Goal: Task Accomplishment & Management: Manage account settings

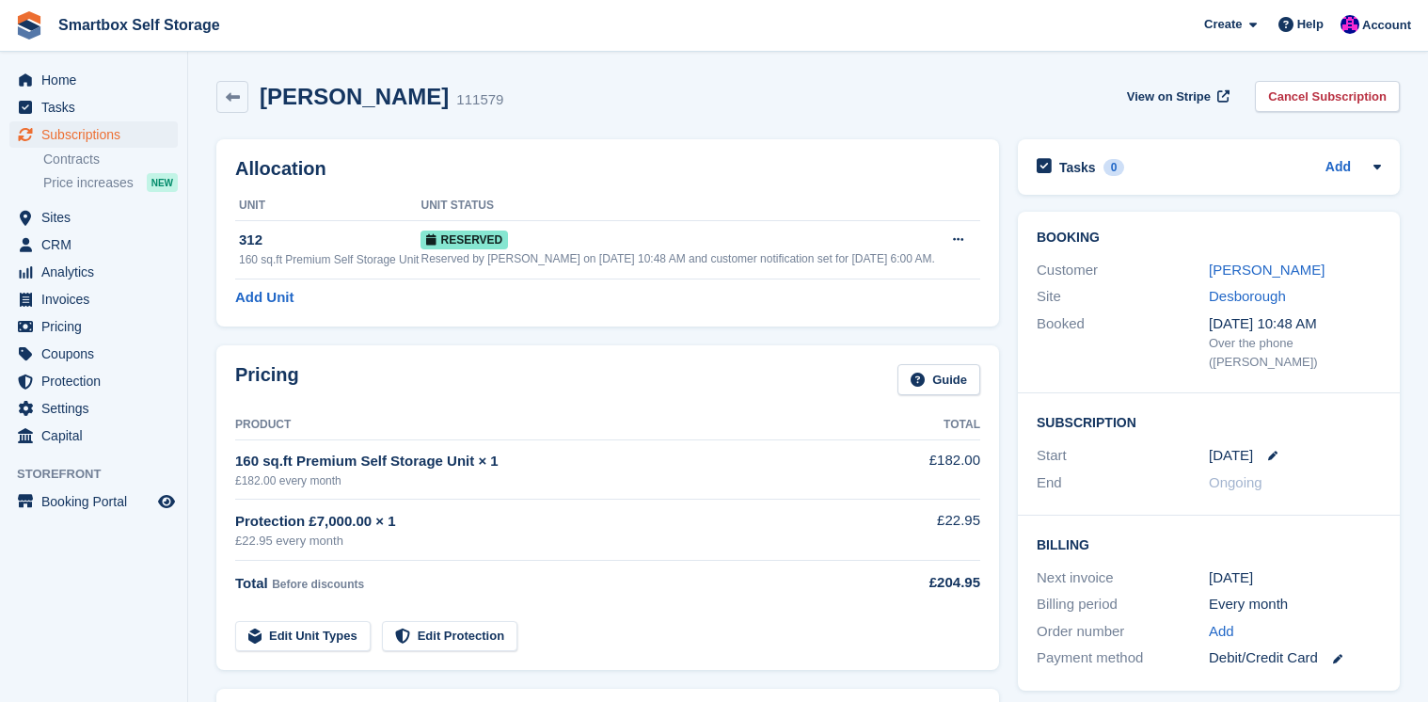
scroll to position [75, 0]
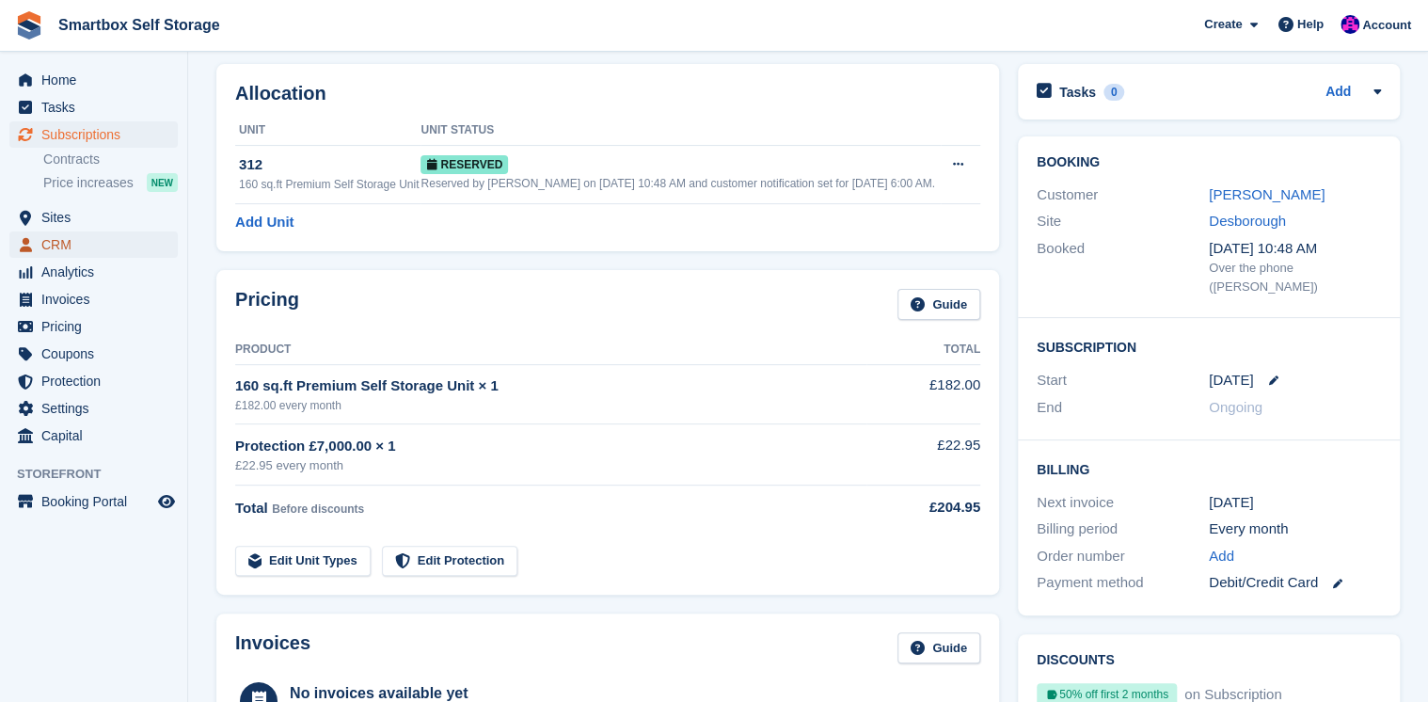
click at [53, 245] on span "CRM" at bounding box center [97, 244] width 113 height 26
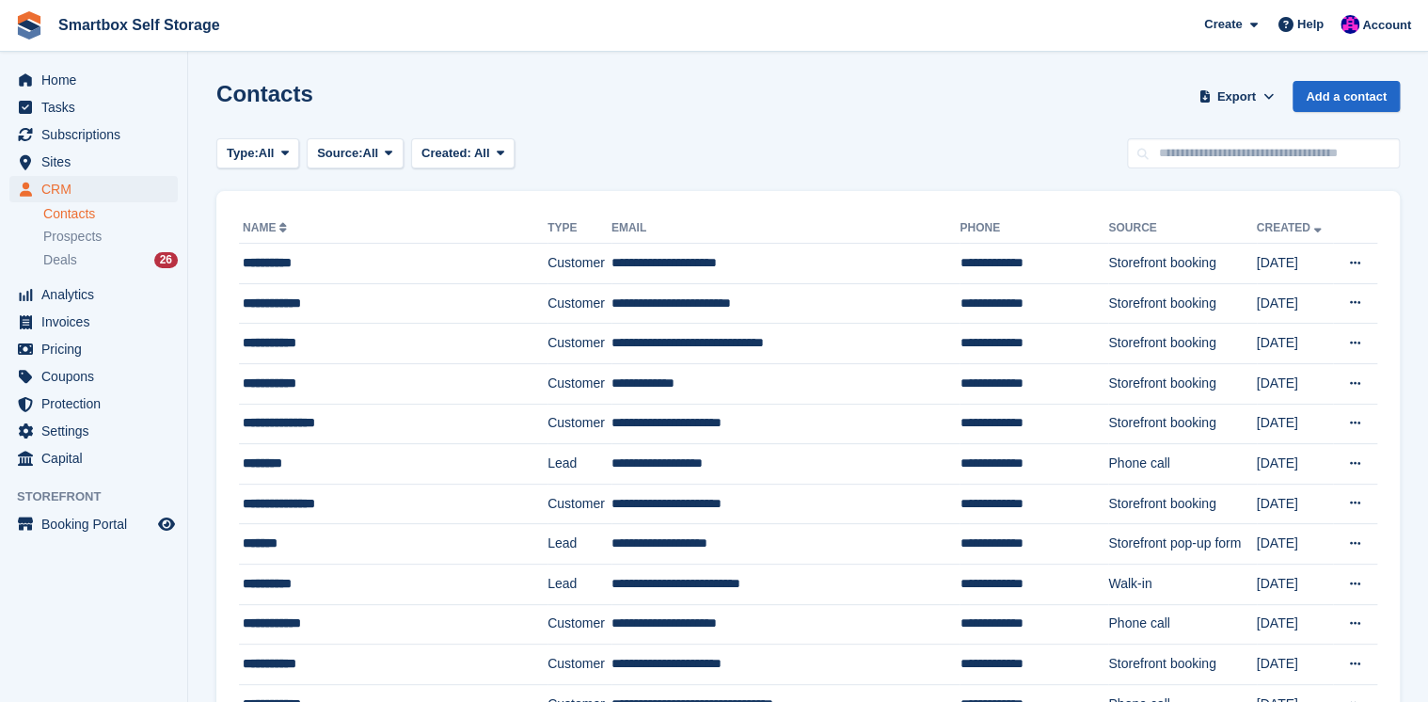
click at [68, 211] on link "Contacts" at bounding box center [110, 214] width 135 height 18
click at [65, 216] on link "Contacts" at bounding box center [110, 214] width 135 height 18
click at [1181, 153] on input "text" at bounding box center [1263, 153] width 273 height 31
click at [58, 155] on span "Sites" at bounding box center [97, 162] width 113 height 26
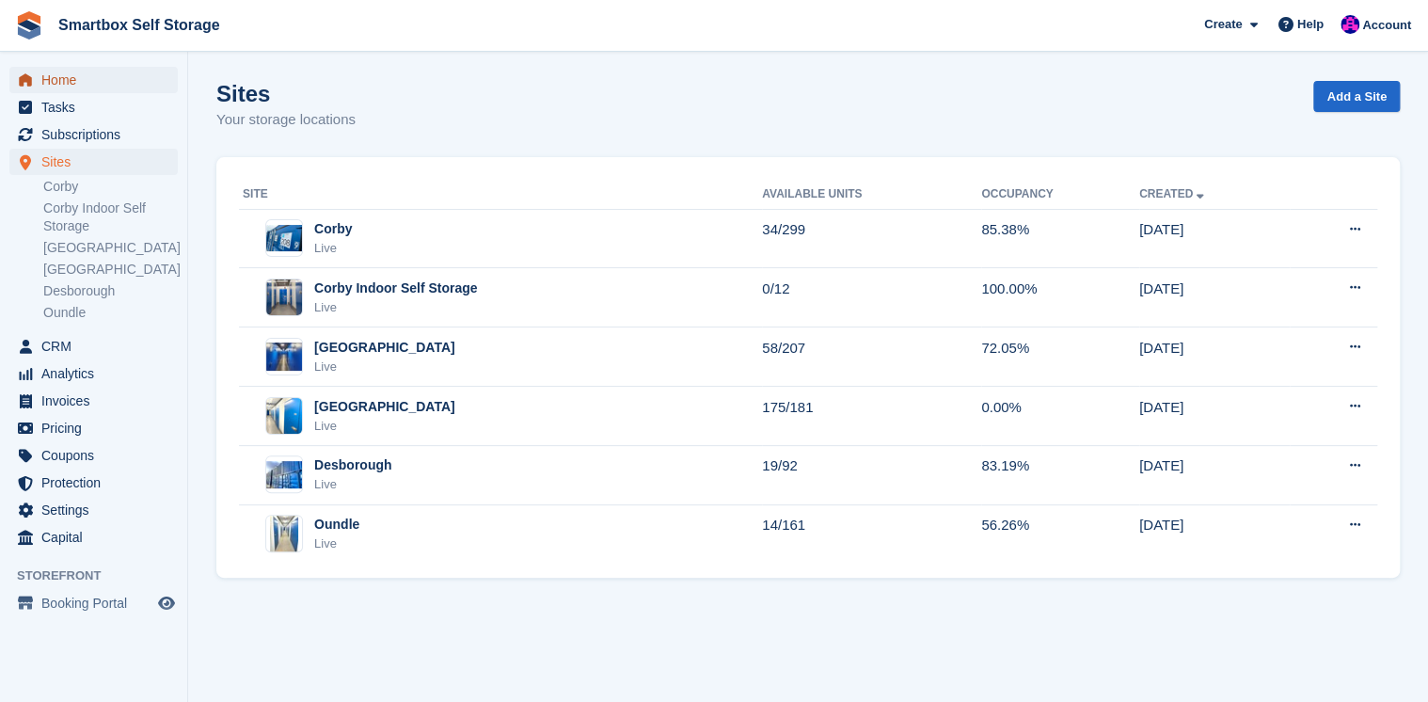
click at [70, 83] on span "Home" at bounding box center [97, 80] width 113 height 26
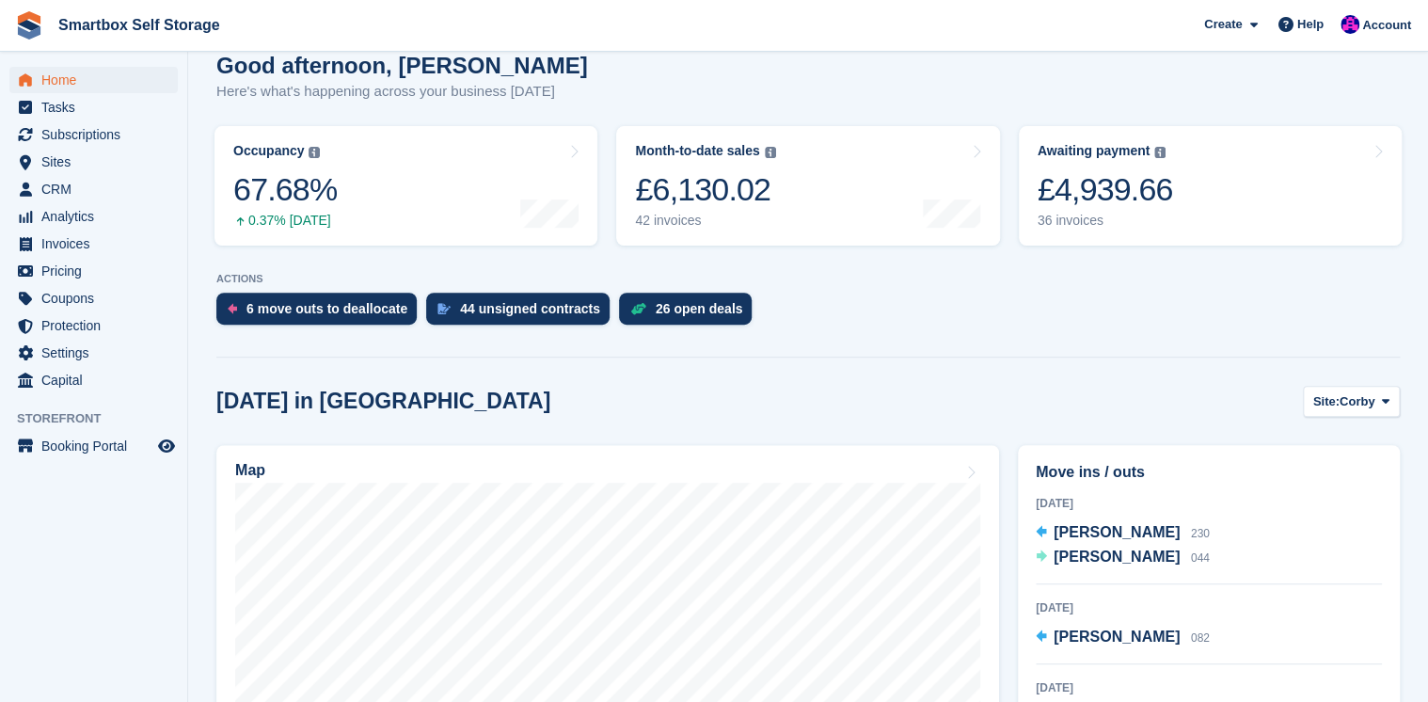
scroll to position [301, 0]
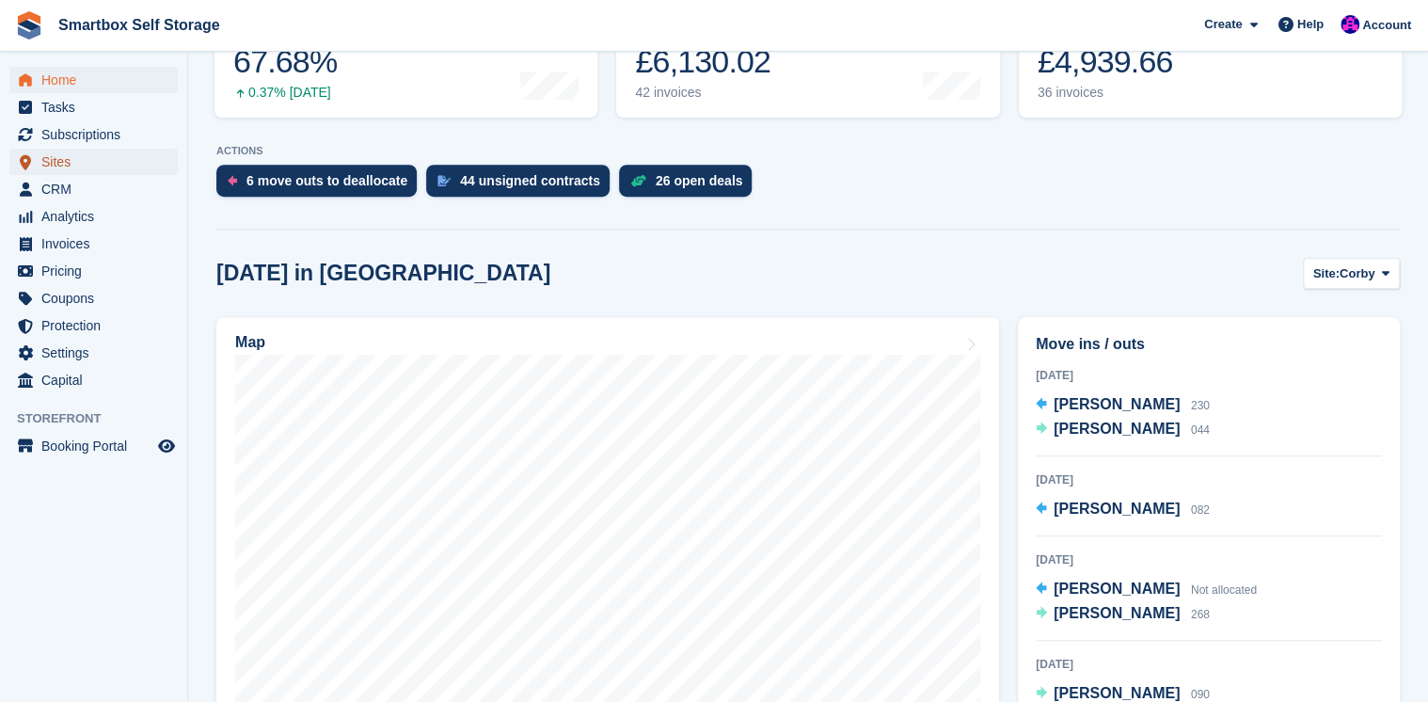
click at [57, 169] on span "Sites" at bounding box center [97, 162] width 113 height 26
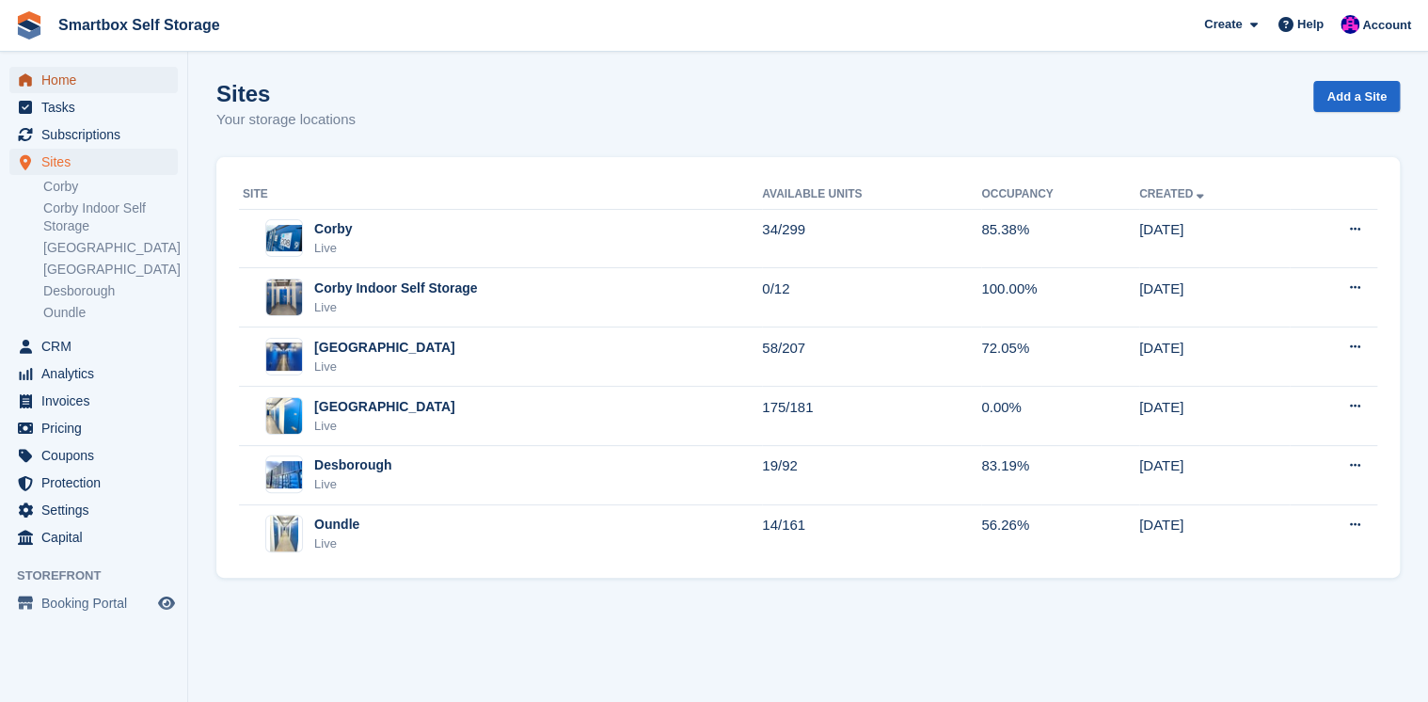
click at [64, 79] on span "Home" at bounding box center [97, 80] width 113 height 26
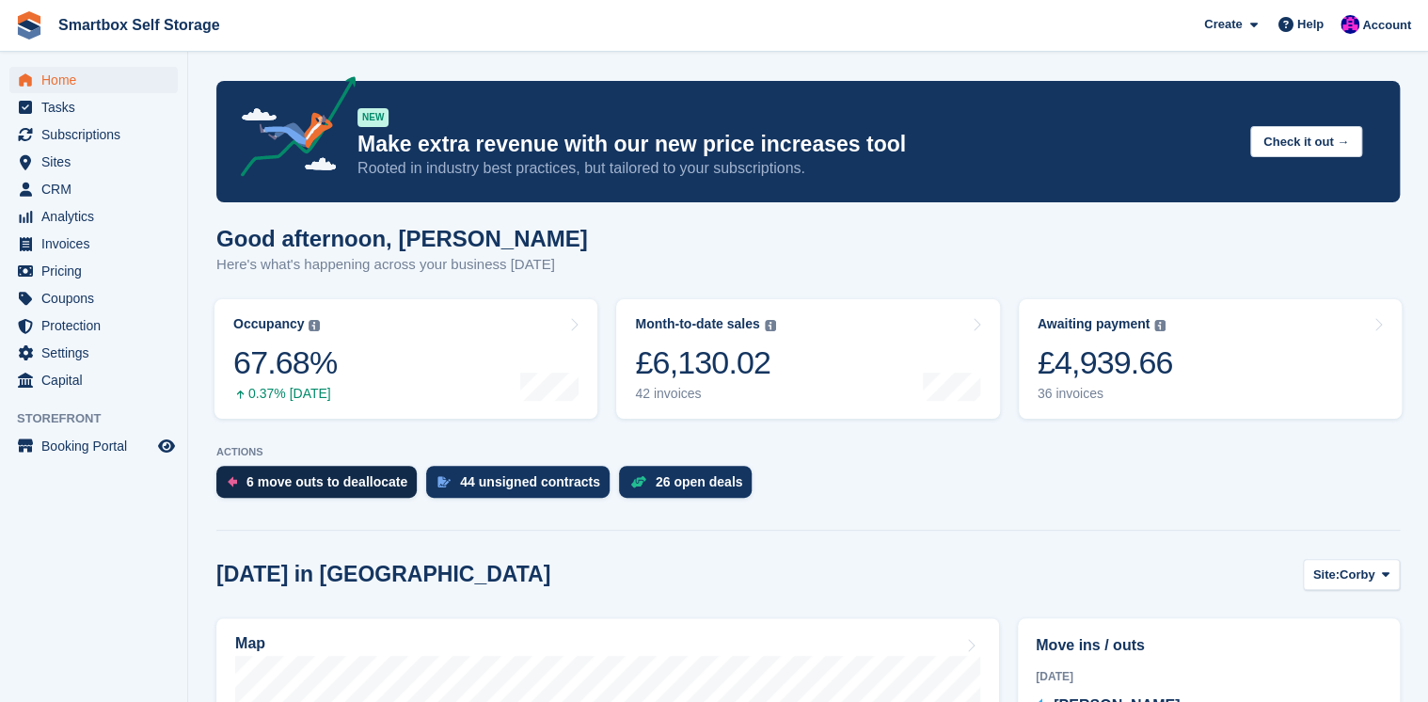
click at [355, 484] on div "6 move outs to deallocate" at bounding box center [326, 481] width 161 height 15
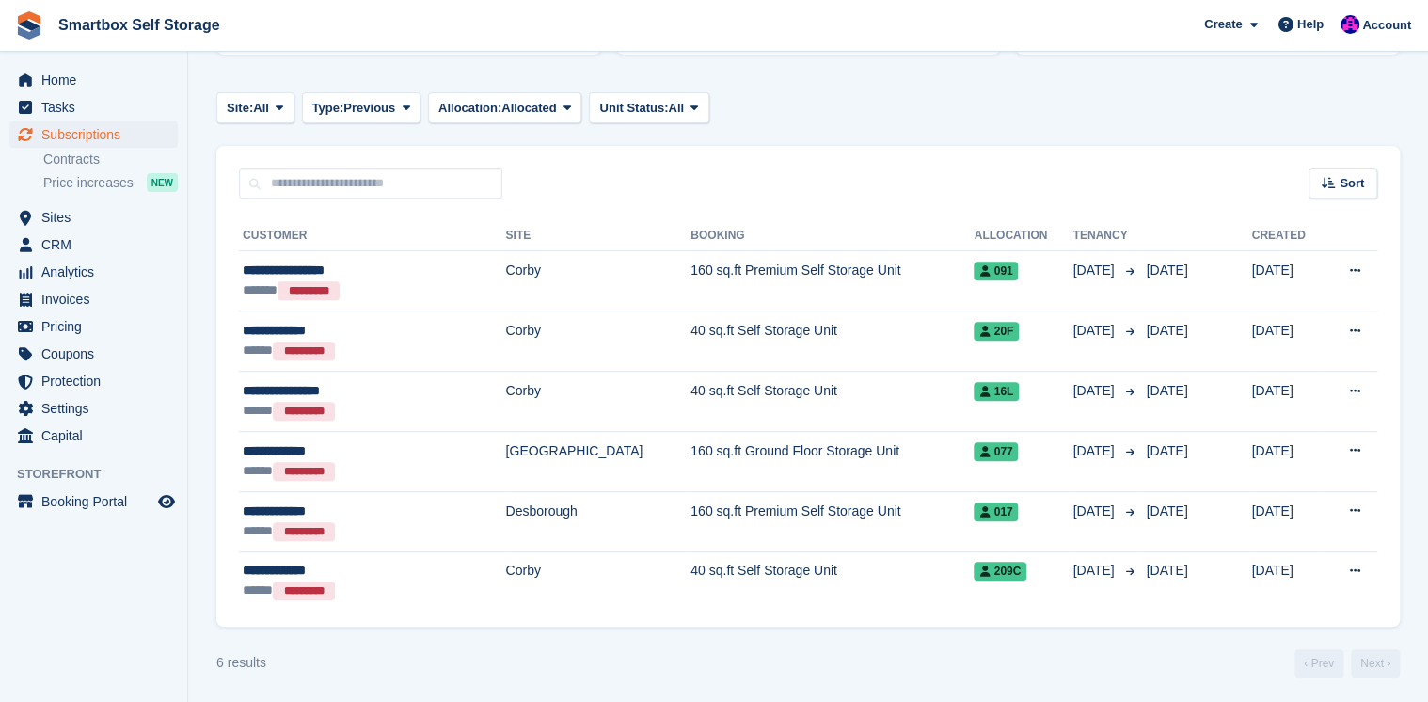
scroll to position [272, 0]
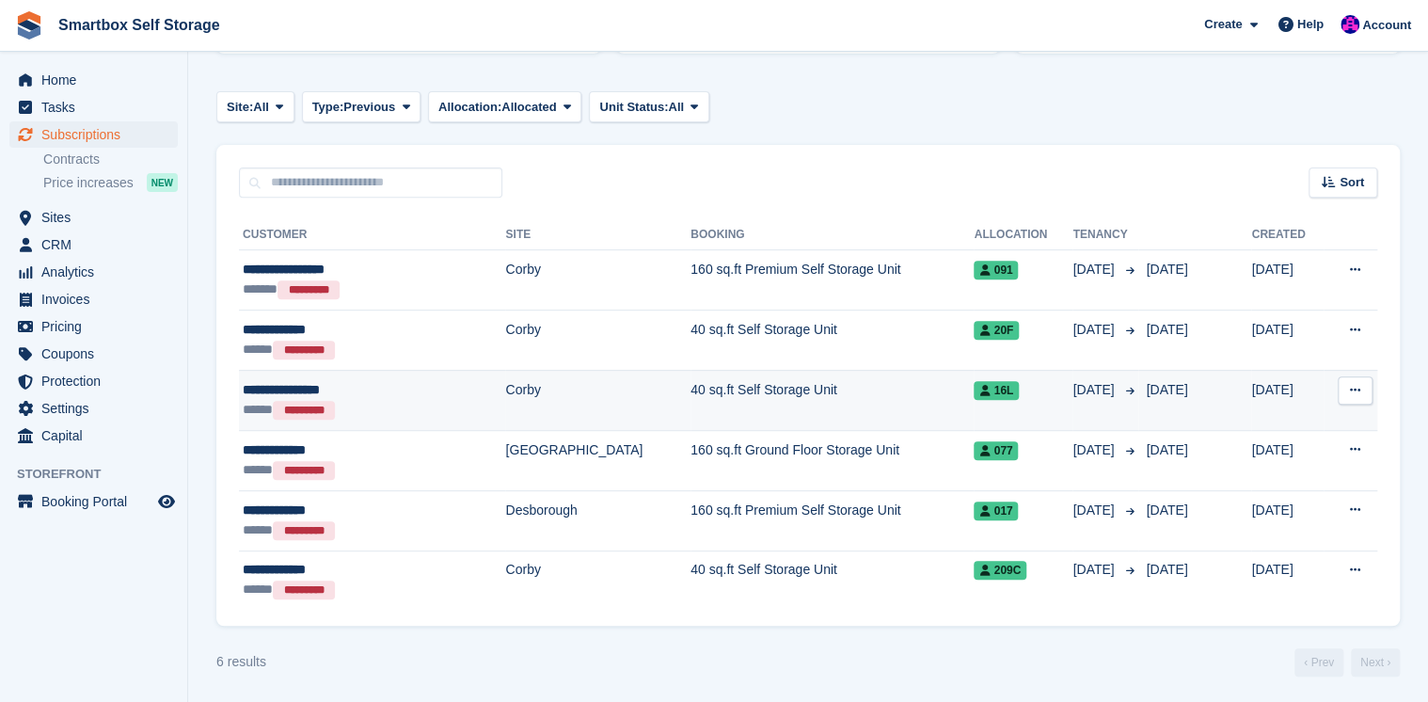
click at [277, 384] on div "**********" at bounding box center [340, 390] width 194 height 20
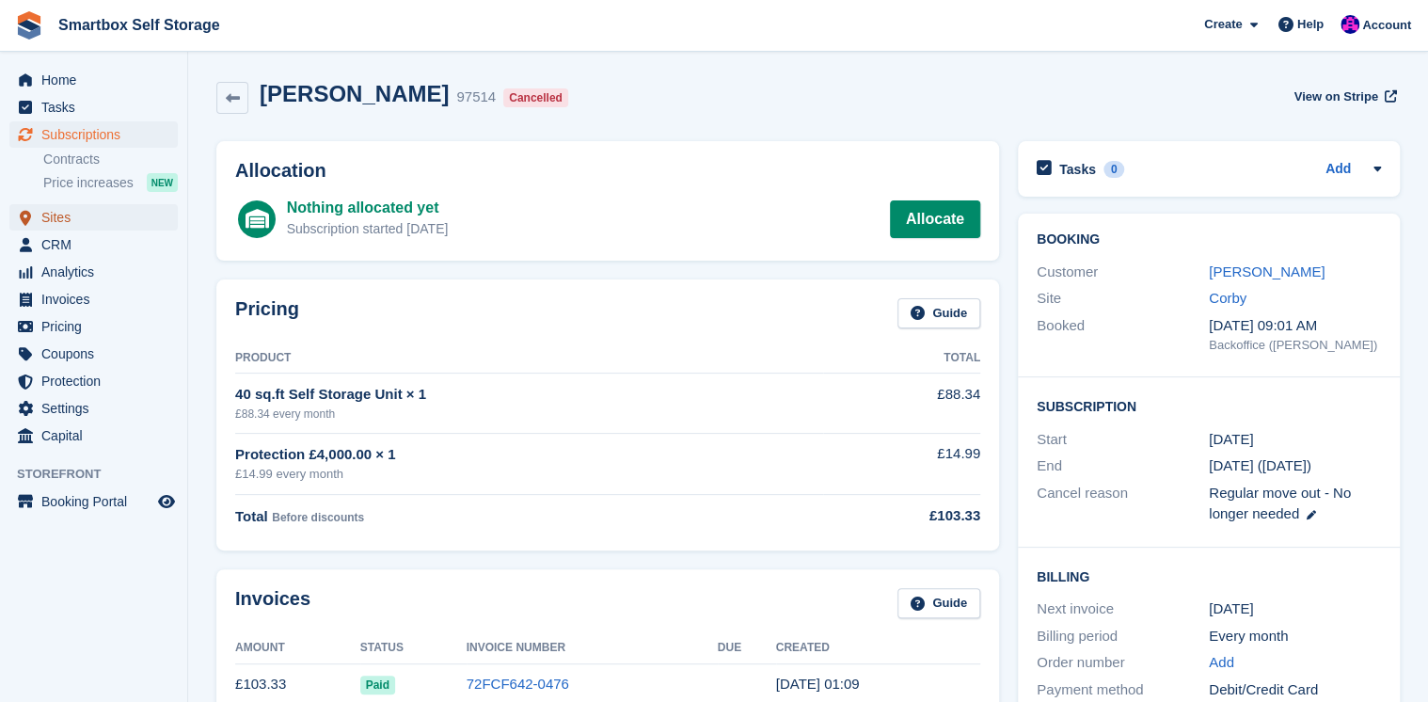
click at [62, 218] on span "Sites" at bounding box center [97, 217] width 113 height 26
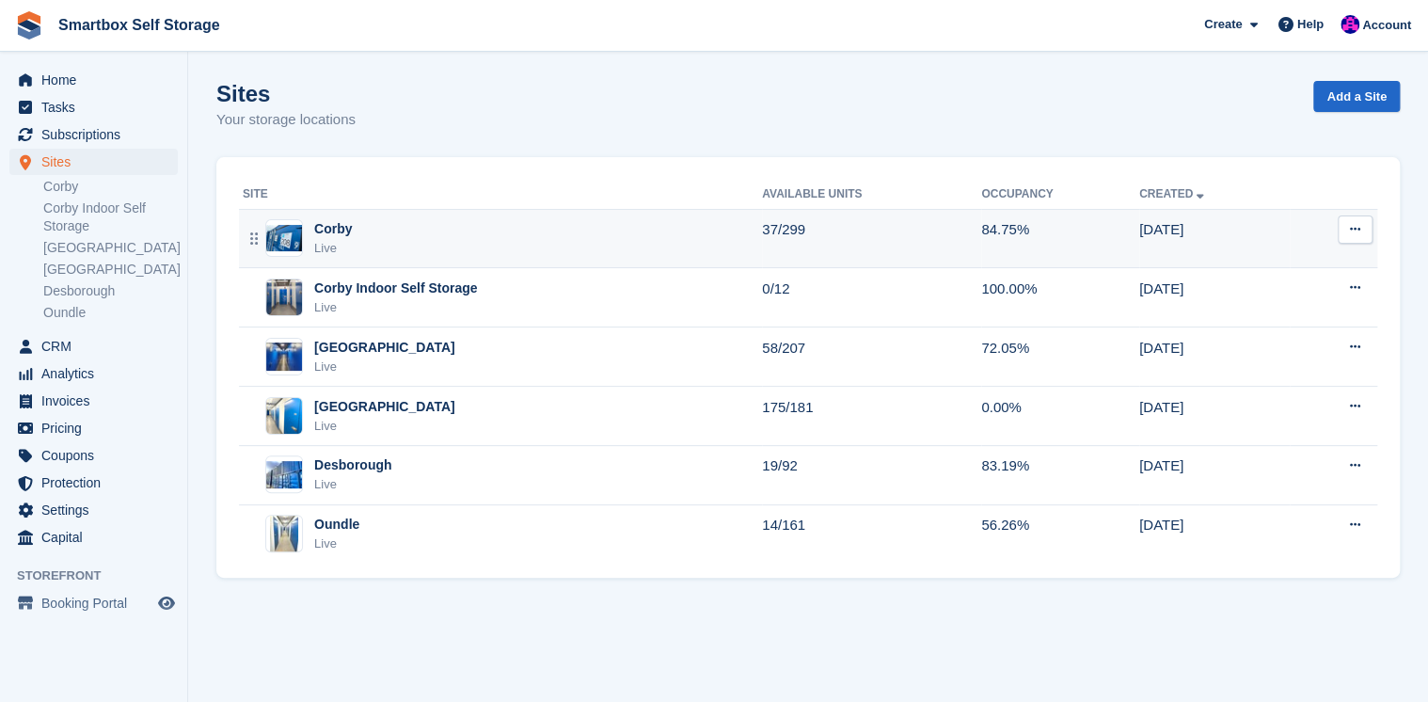
click at [336, 229] on div "Corby" at bounding box center [333, 229] width 38 height 20
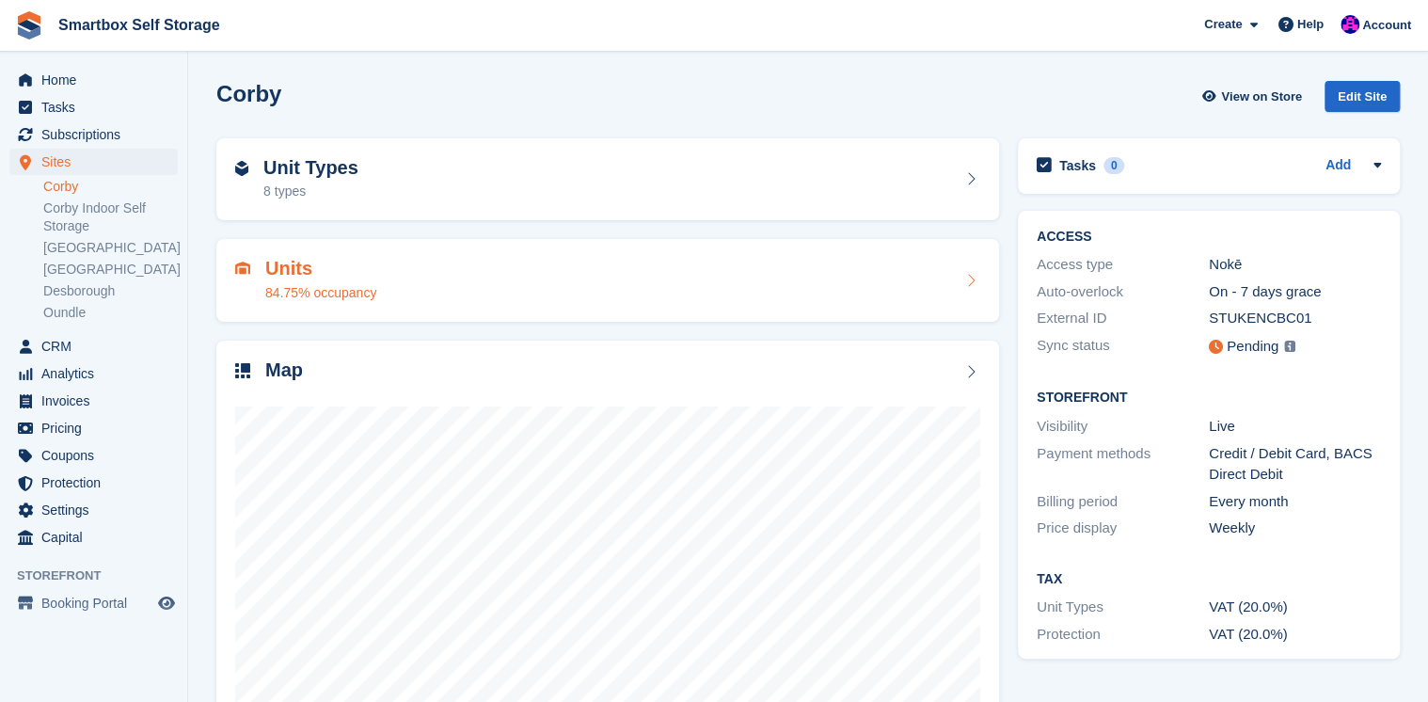
click at [284, 268] on h2 "Units" at bounding box center [320, 269] width 111 height 22
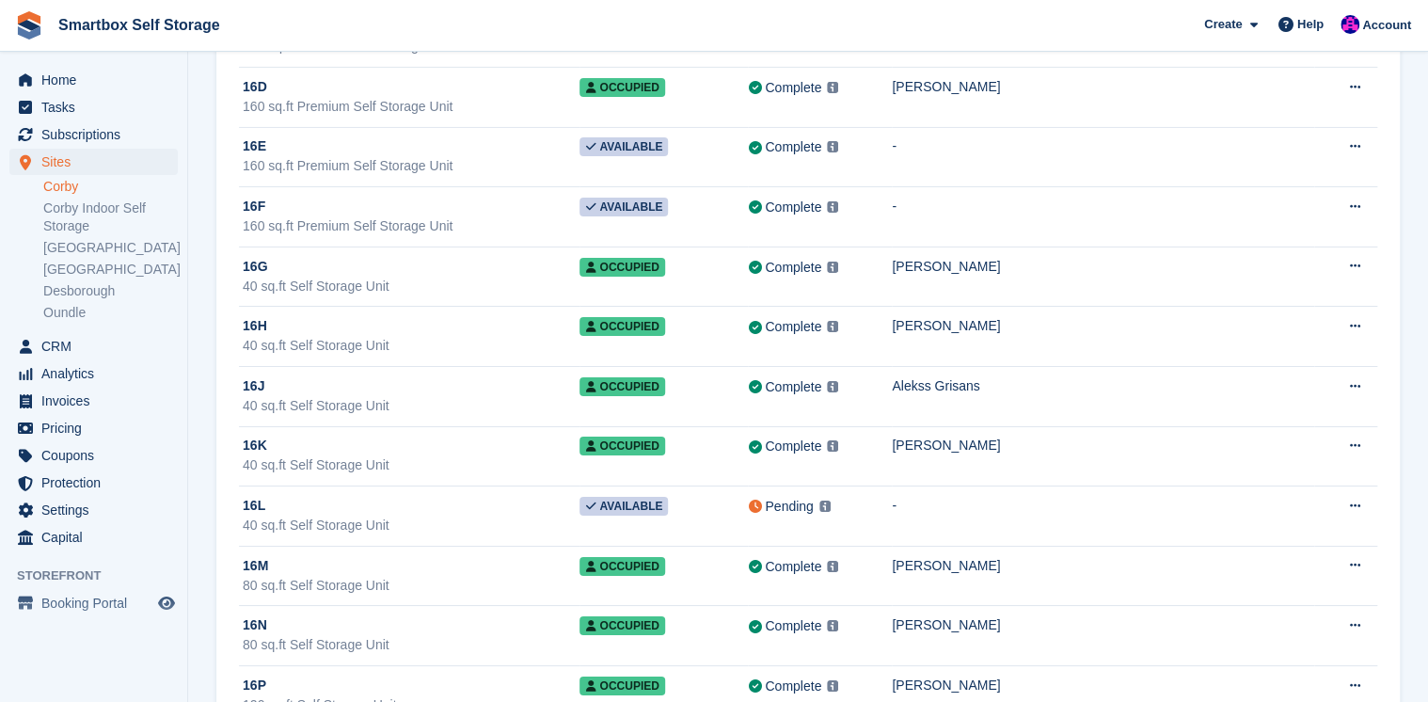
scroll to position [6773, 0]
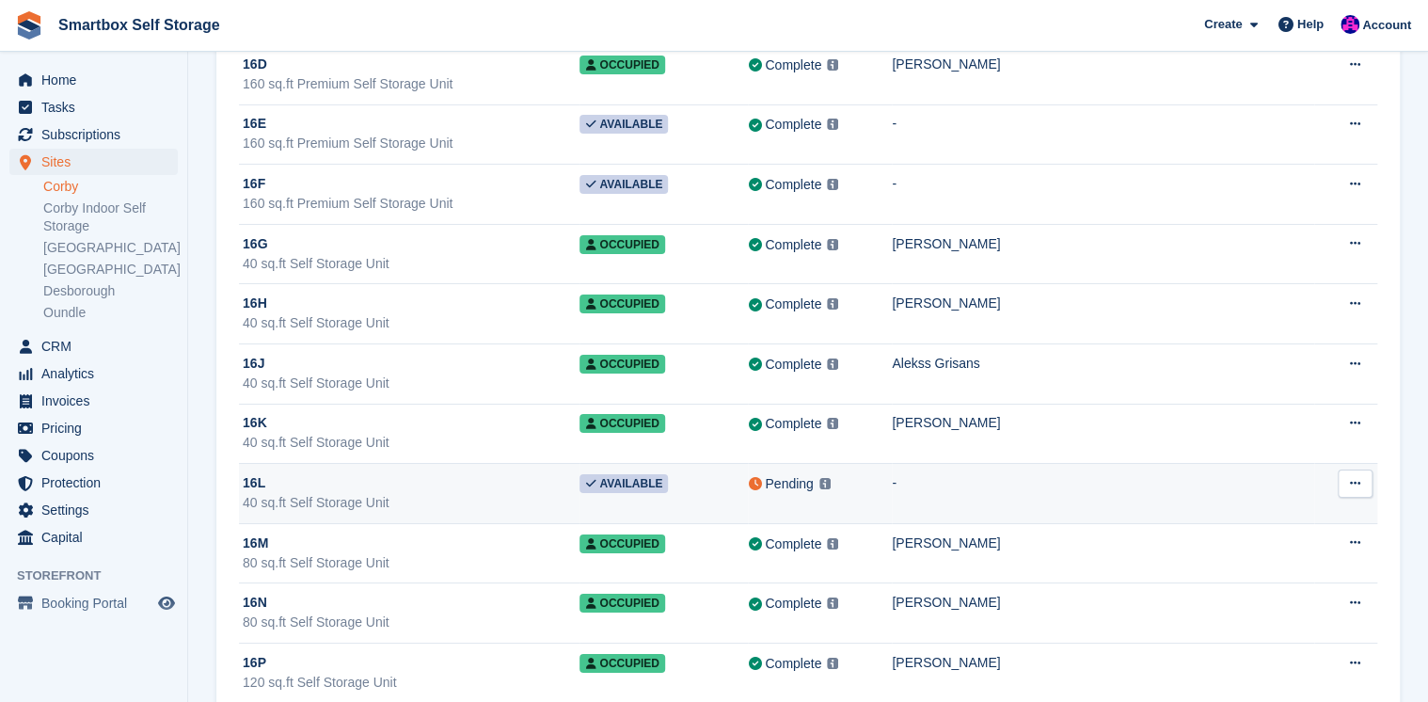
click at [300, 473] on div "16L" at bounding box center [411, 483] width 337 height 20
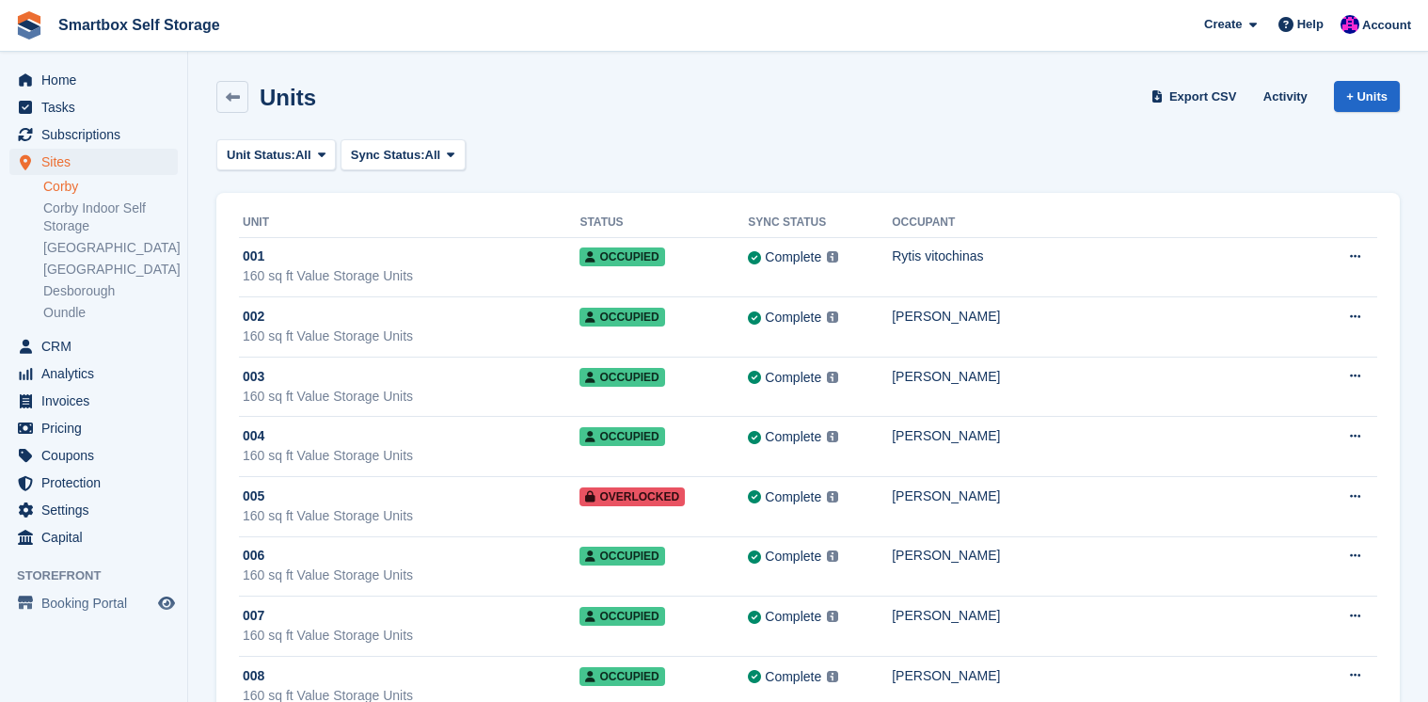
scroll to position [6773, 0]
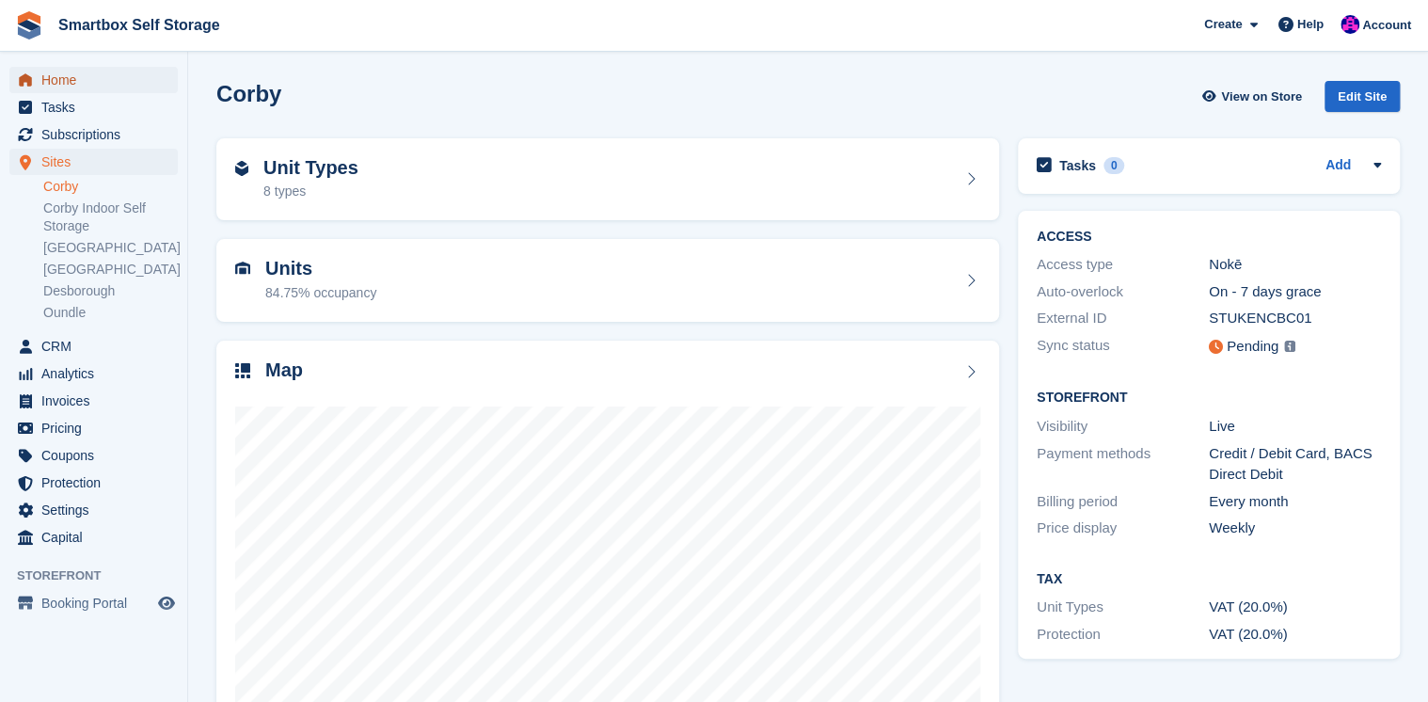
click at [52, 78] on span "Home" at bounding box center [97, 80] width 113 height 26
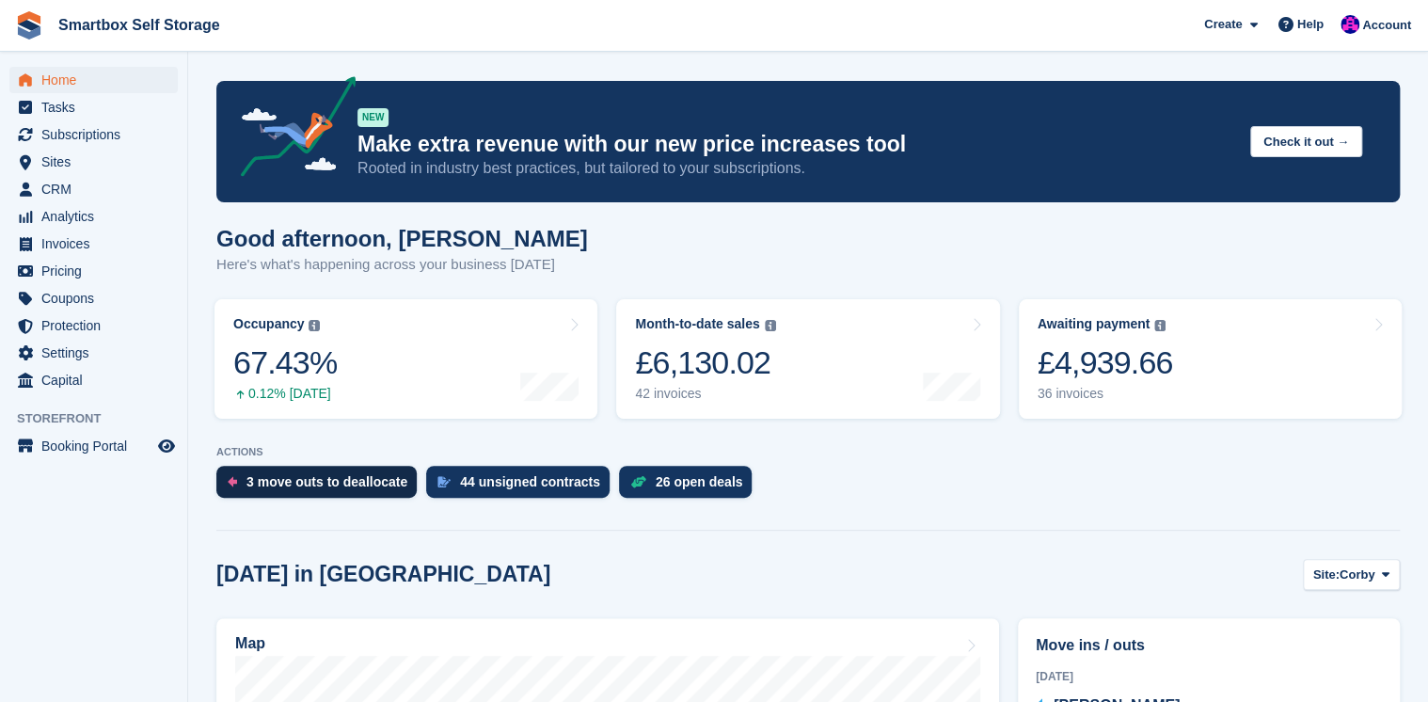
click at [308, 478] on div "3 move outs to deallocate" at bounding box center [326, 481] width 161 height 15
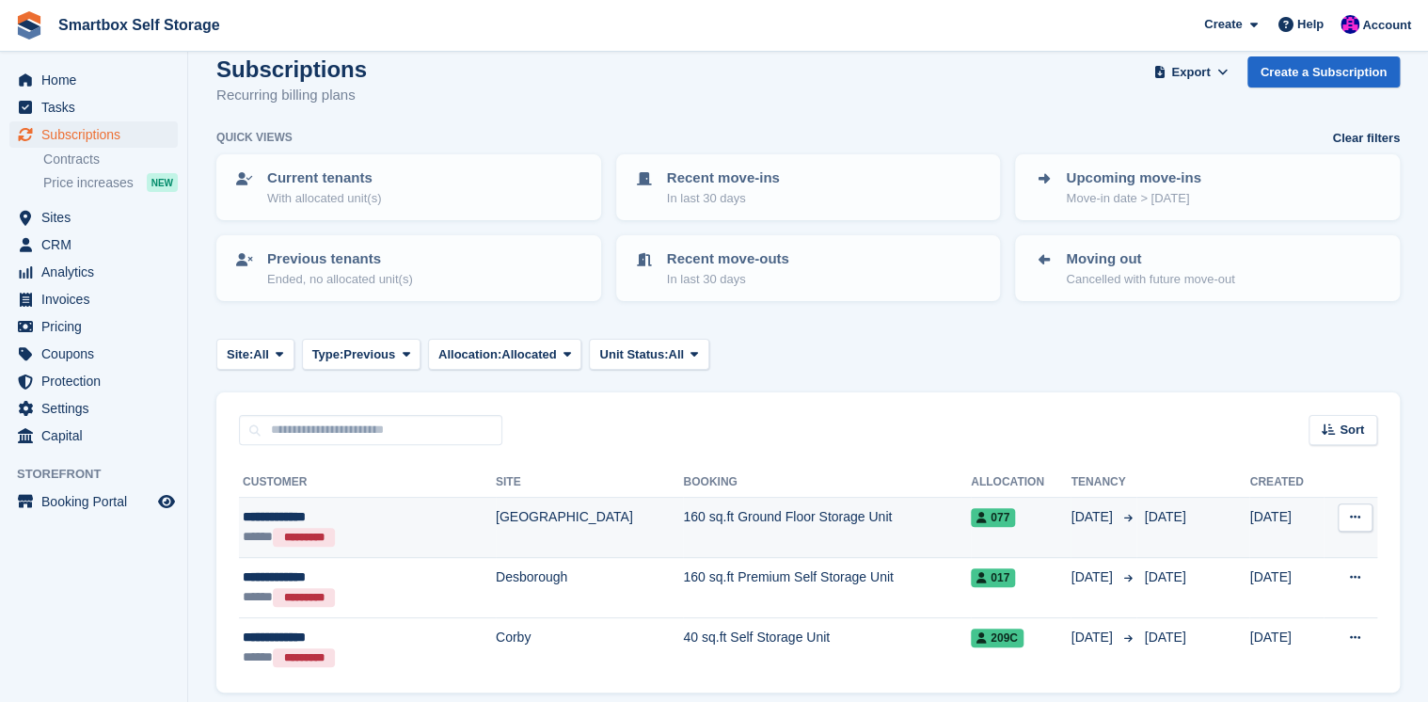
scroll to position [92, 0]
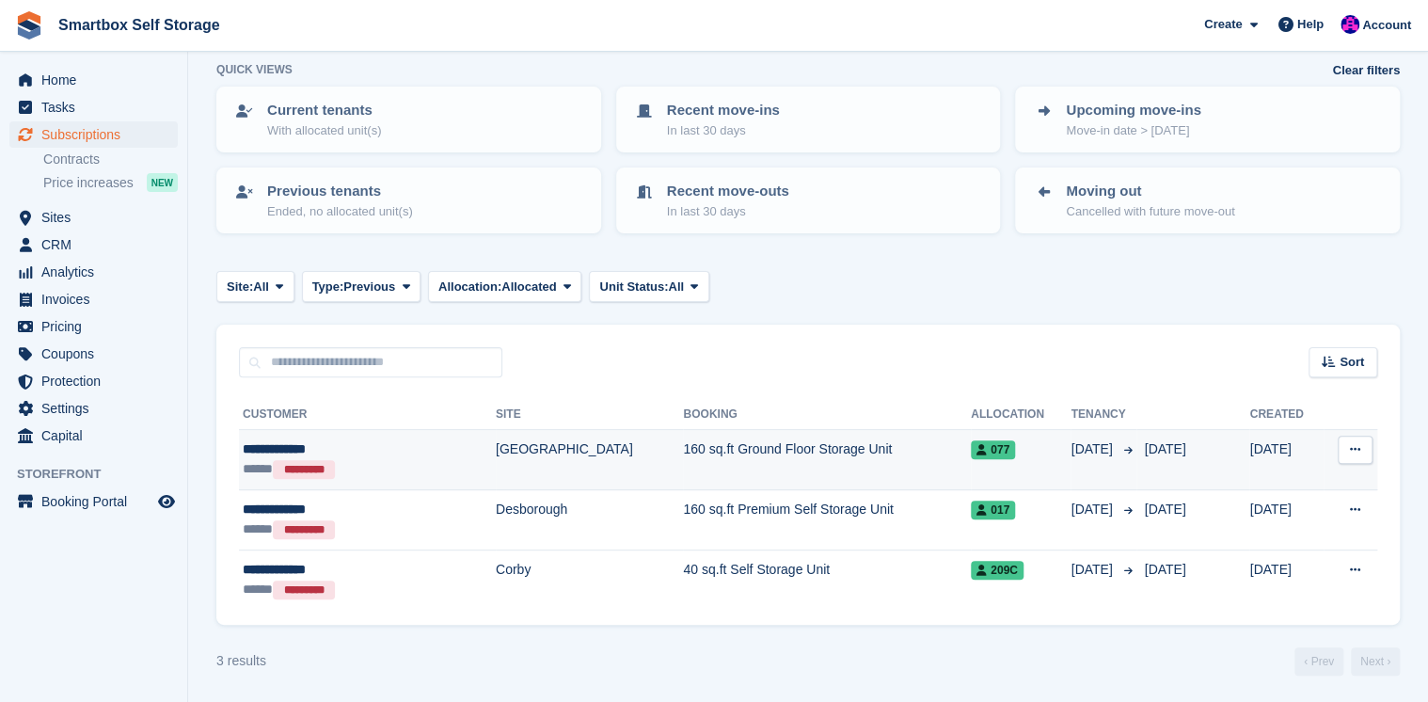
click at [683, 448] on td "160 sq.ft Ground Floor Storage Unit" at bounding box center [827, 460] width 288 height 60
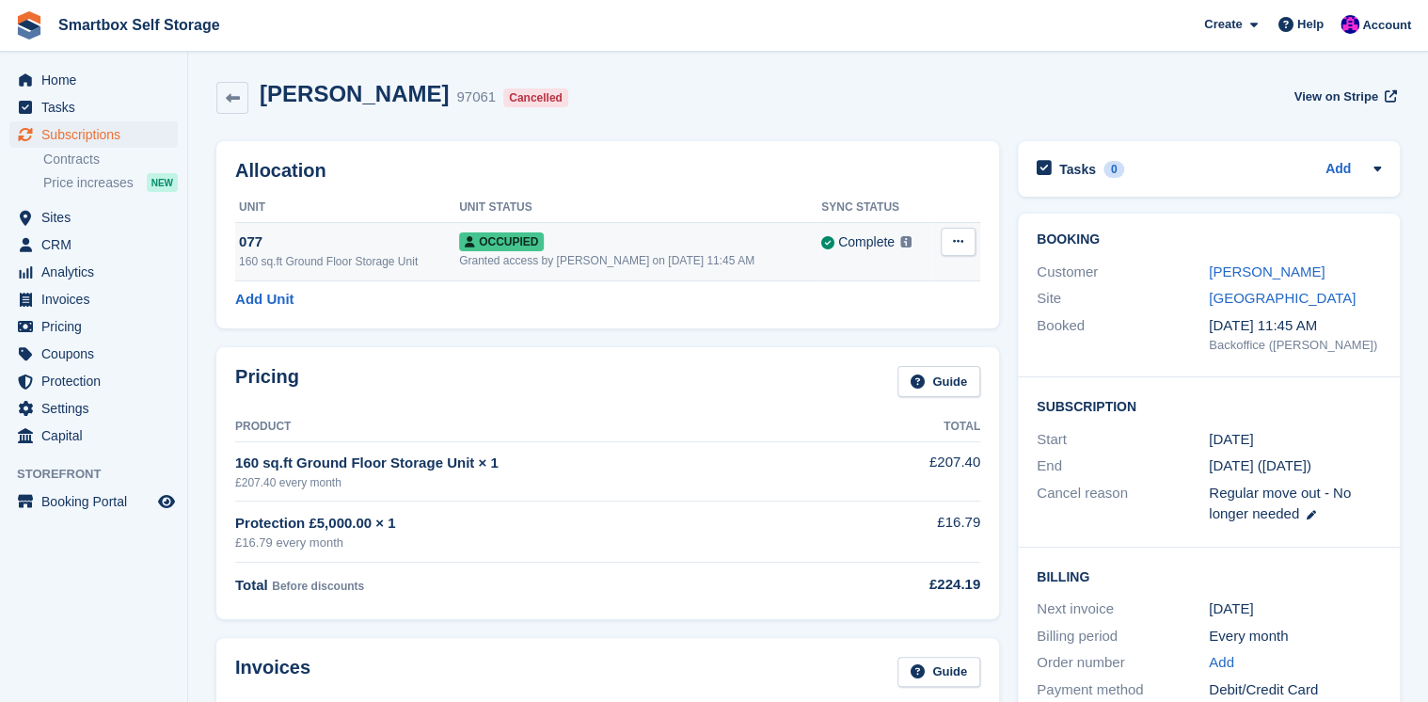
click at [253, 245] on div "077" at bounding box center [349, 242] width 220 height 22
click at [58, 78] on span "Home" at bounding box center [97, 80] width 113 height 26
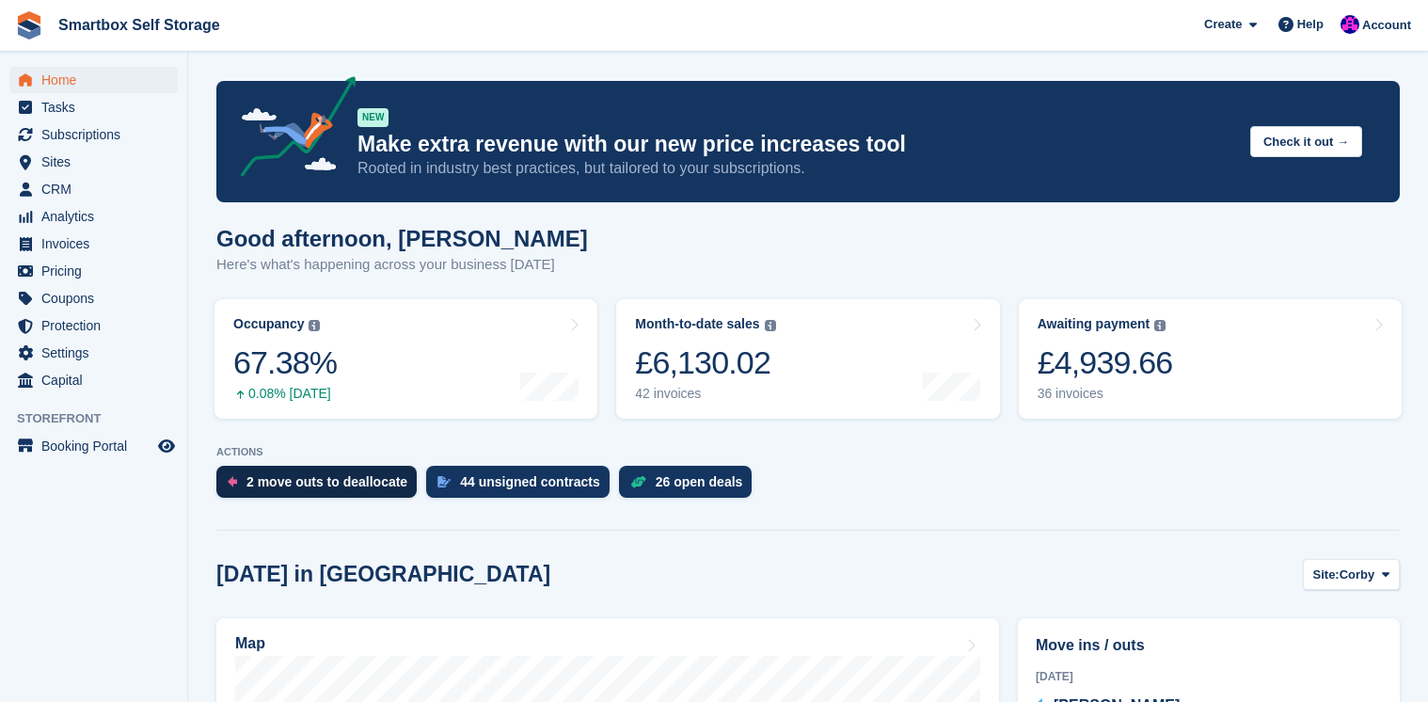
click at [339, 485] on div "2 move outs to deallocate" at bounding box center [326, 481] width 161 height 15
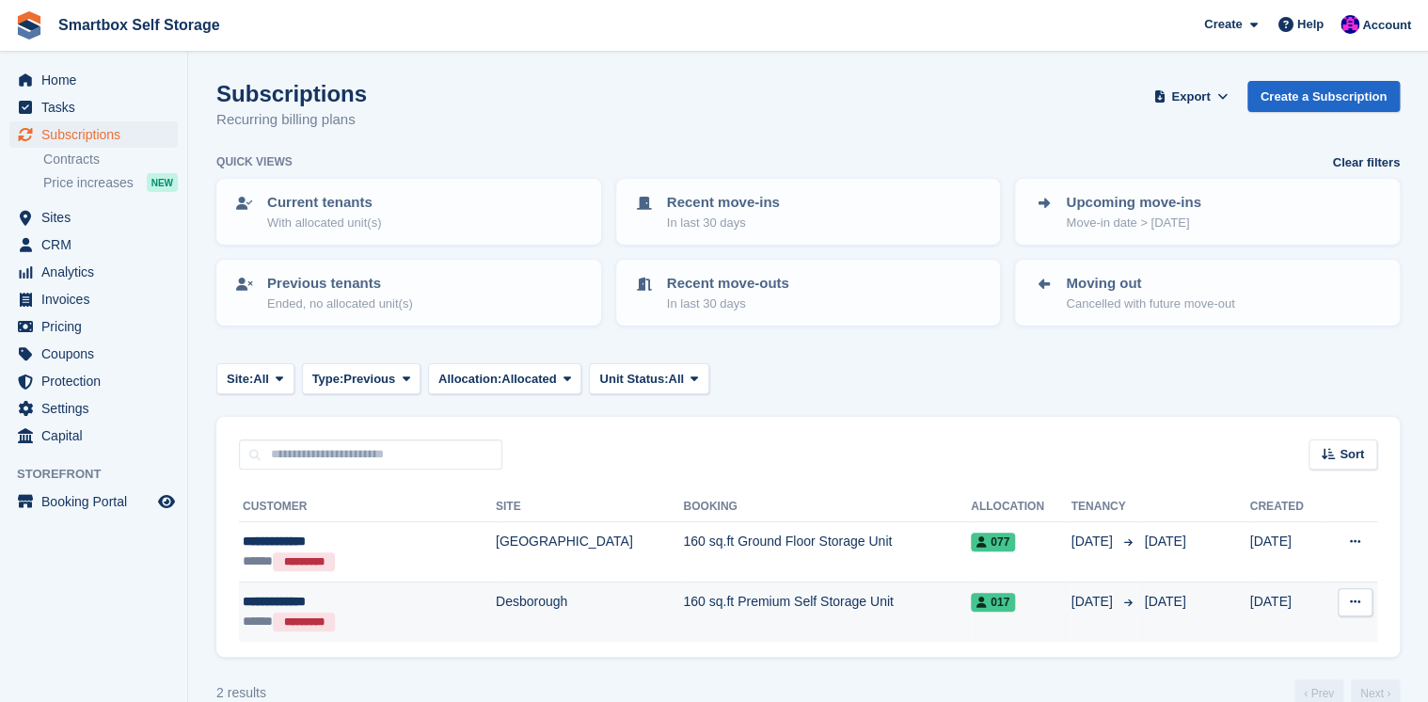
click at [311, 599] on div "**********" at bounding box center [334, 602] width 183 height 20
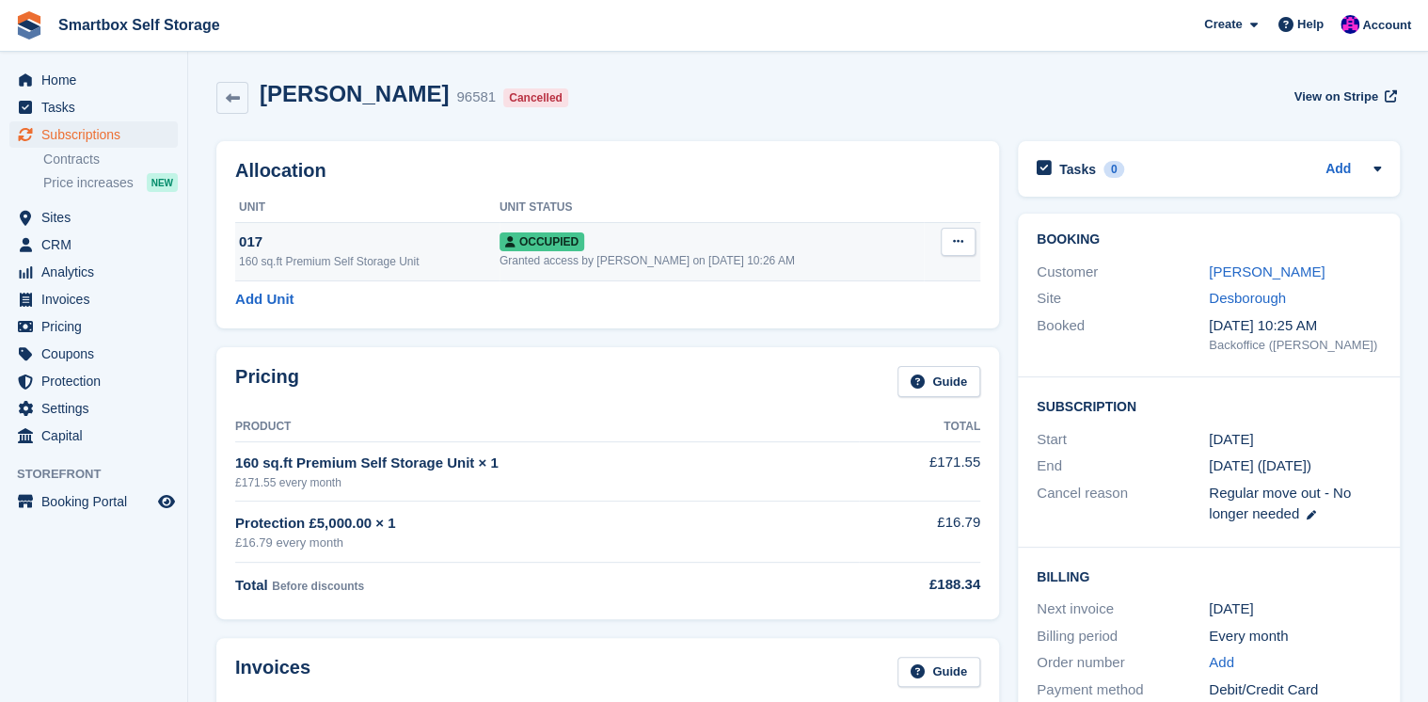
click at [250, 243] on div "017" at bounding box center [369, 242] width 261 height 22
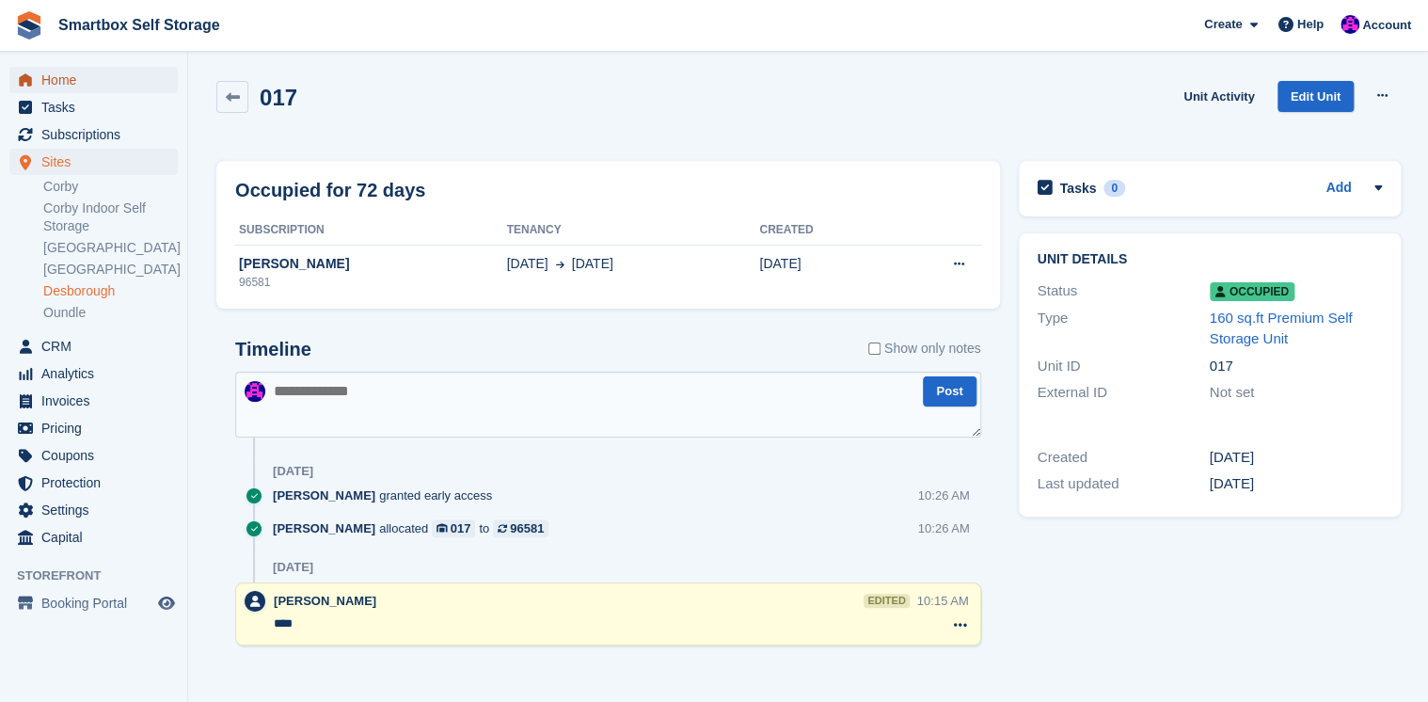
click at [56, 83] on span "Home" at bounding box center [97, 80] width 113 height 26
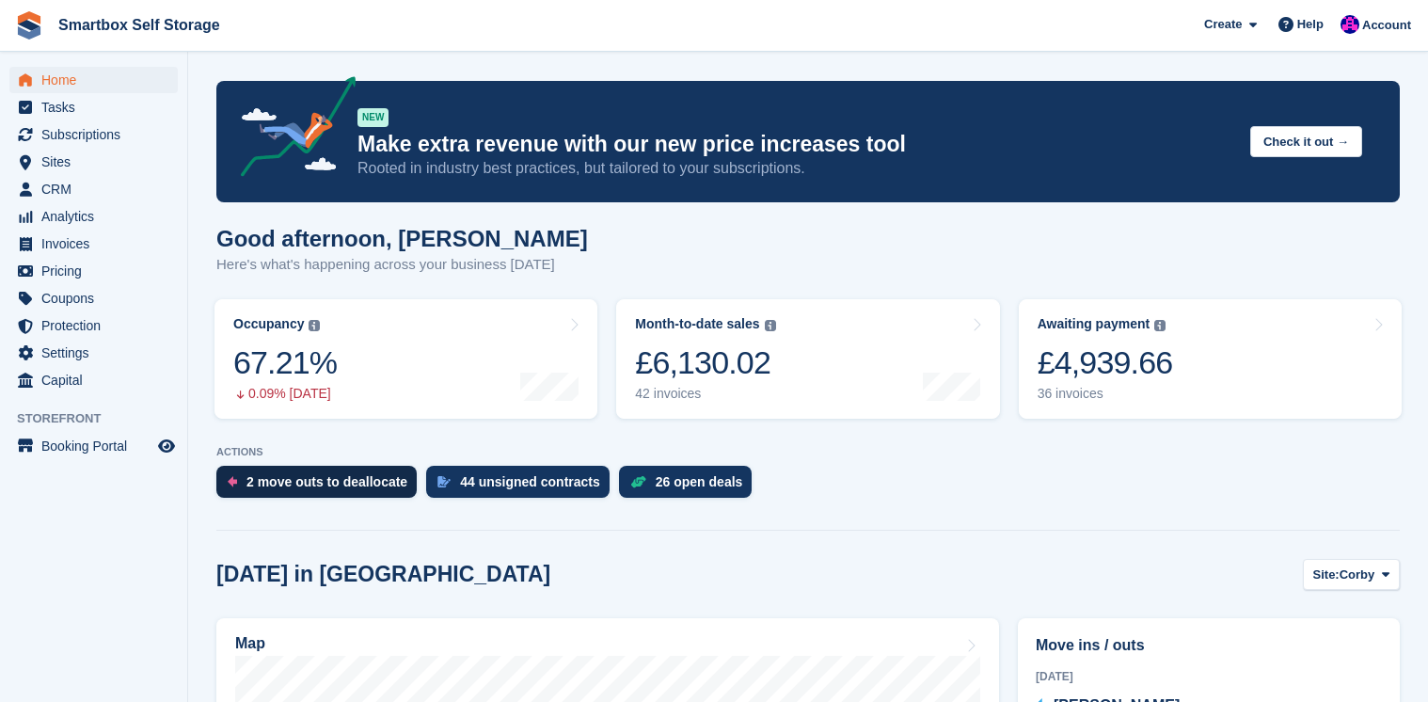
click at [310, 497] on div "2 move outs to deallocate" at bounding box center [316, 482] width 200 height 32
click at [312, 479] on div "2 move outs to deallocate" at bounding box center [326, 481] width 161 height 15
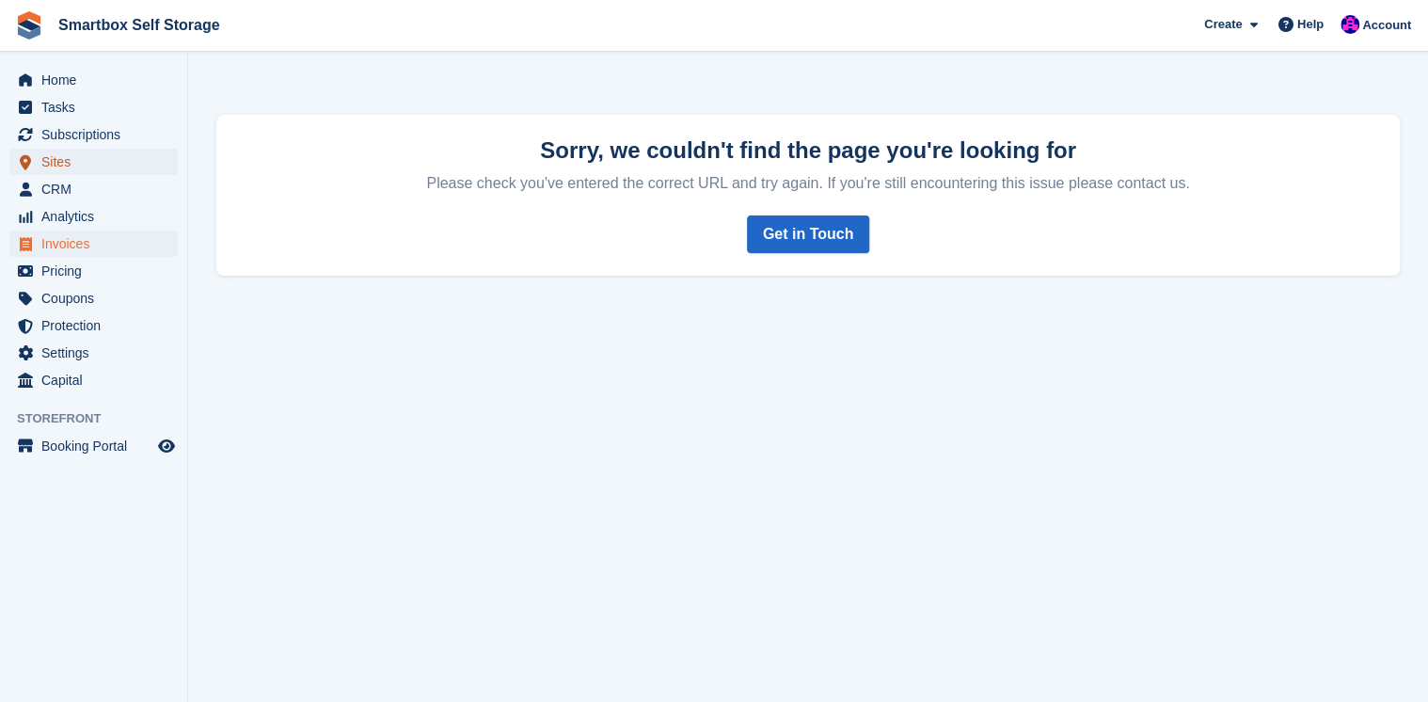
click at [58, 162] on span "Sites" at bounding box center [97, 162] width 113 height 26
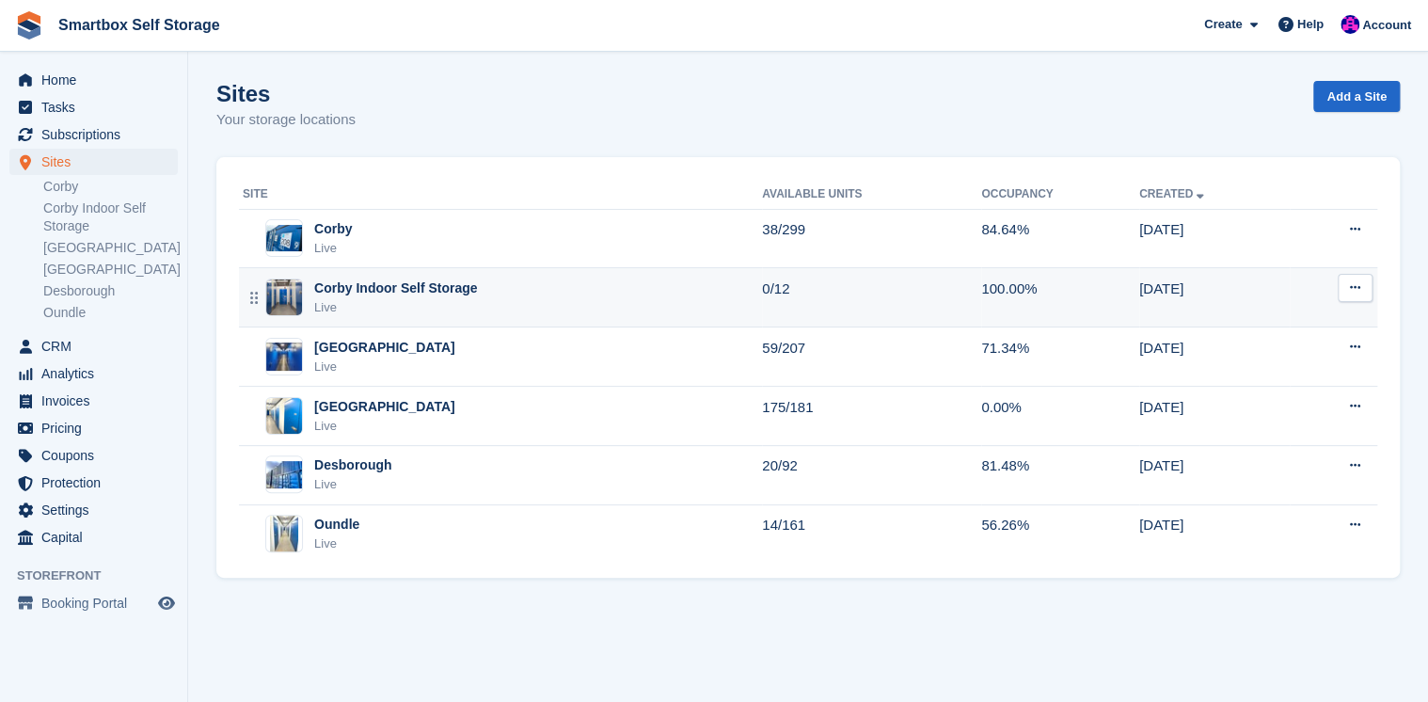
click at [348, 286] on div "Corby Indoor Self Storage" at bounding box center [395, 288] width 163 height 20
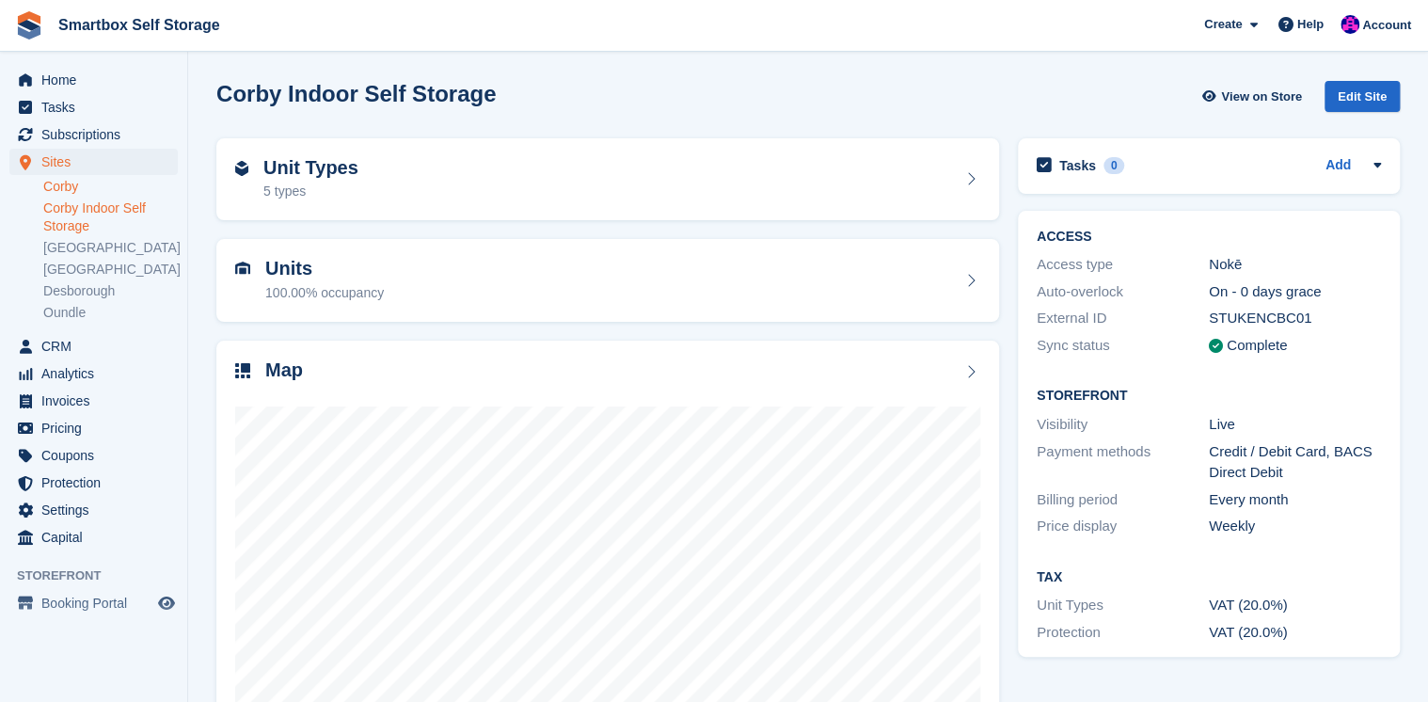
click at [53, 184] on link "Corby" at bounding box center [110, 187] width 135 height 18
click at [500, 93] on div "Corby View on Store Edit Site" at bounding box center [807, 96] width 1183 height 31
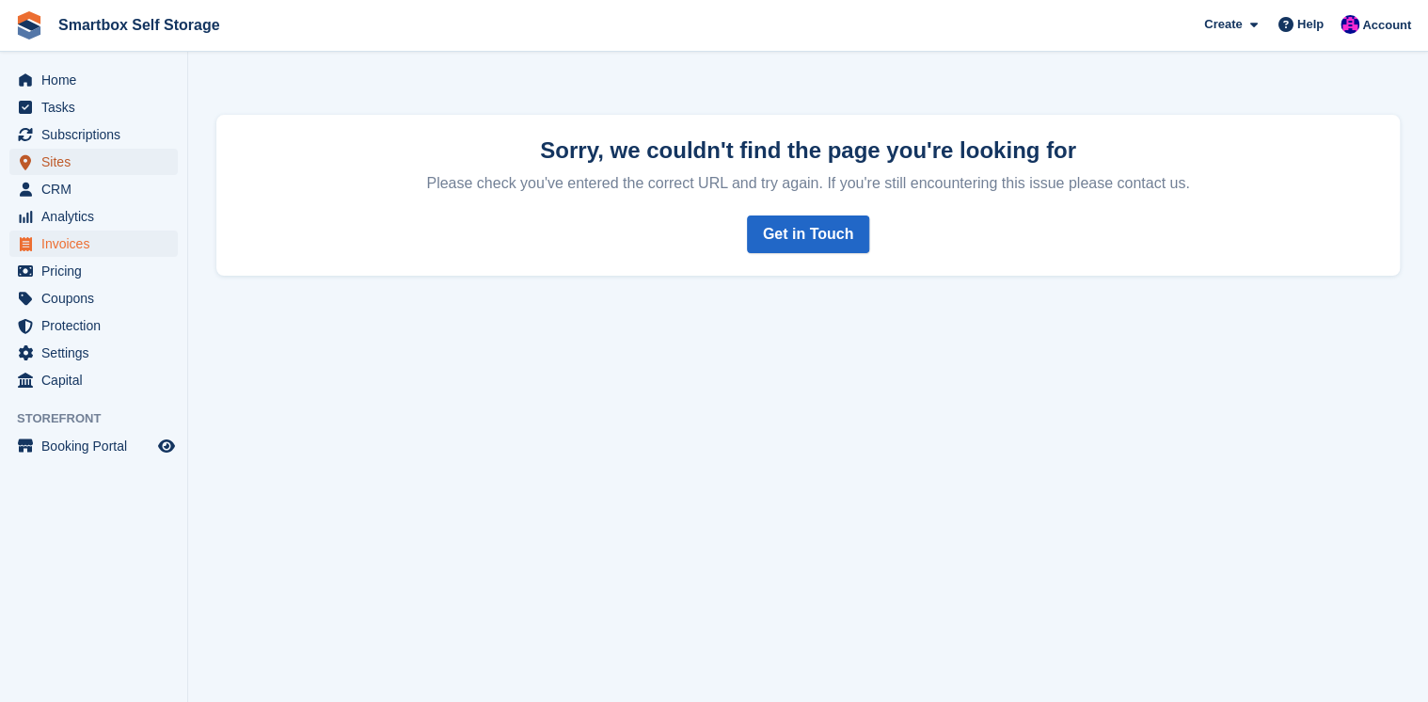
click at [58, 165] on span "Sites" at bounding box center [97, 162] width 113 height 26
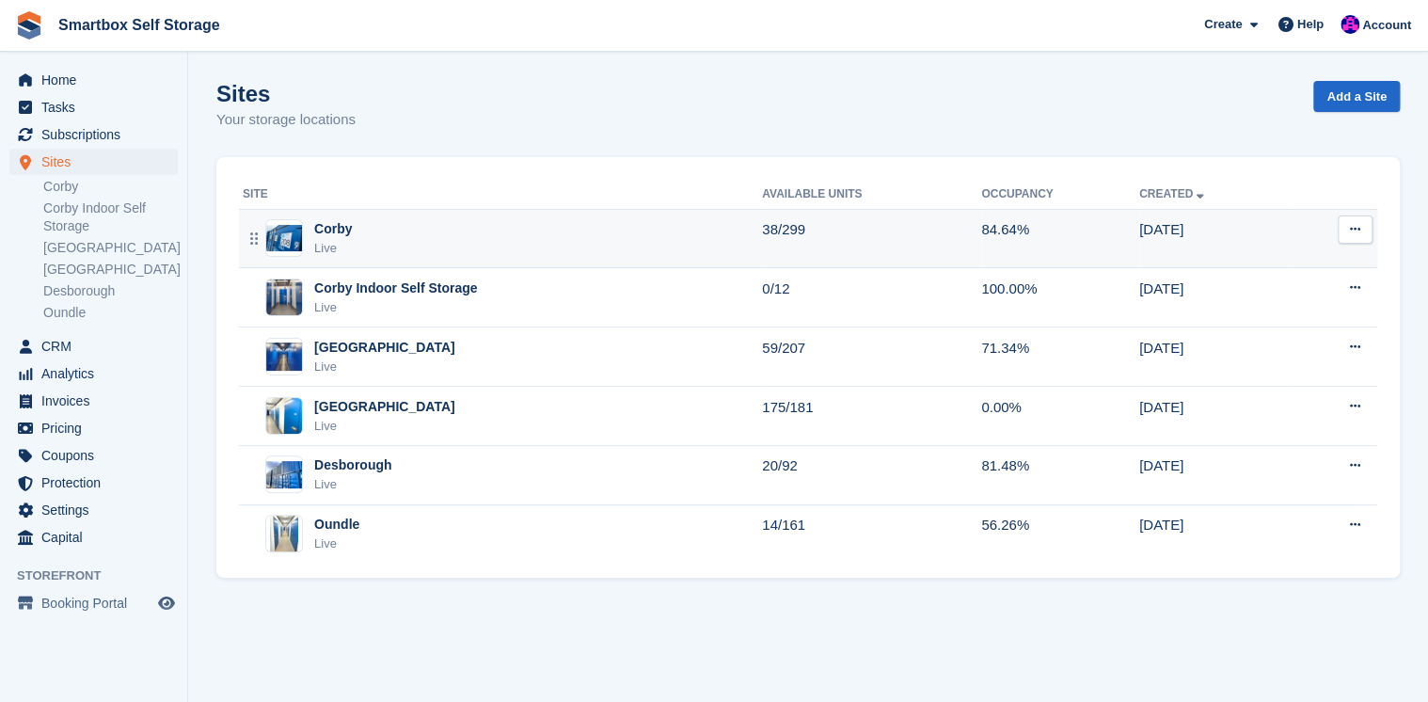
click at [331, 233] on div "Corby" at bounding box center [333, 229] width 38 height 20
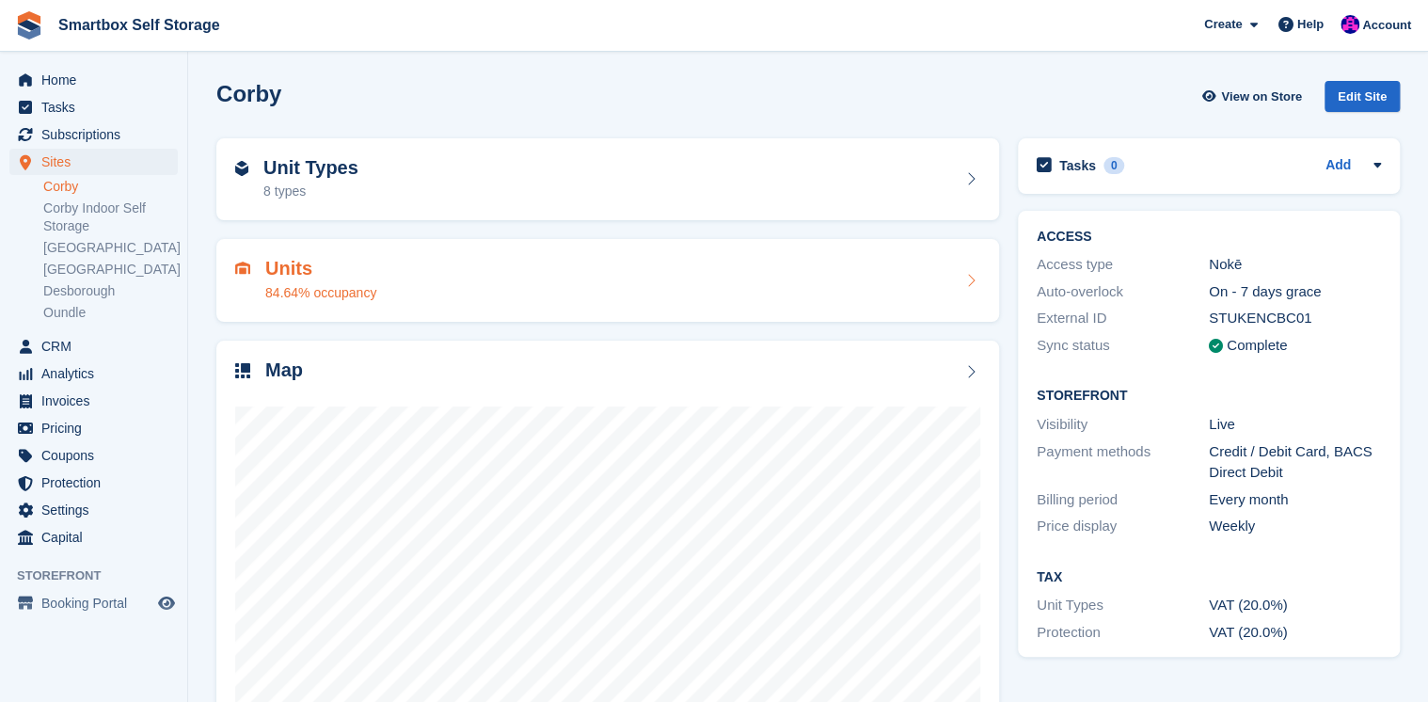
click at [293, 268] on h2 "Units" at bounding box center [320, 269] width 111 height 22
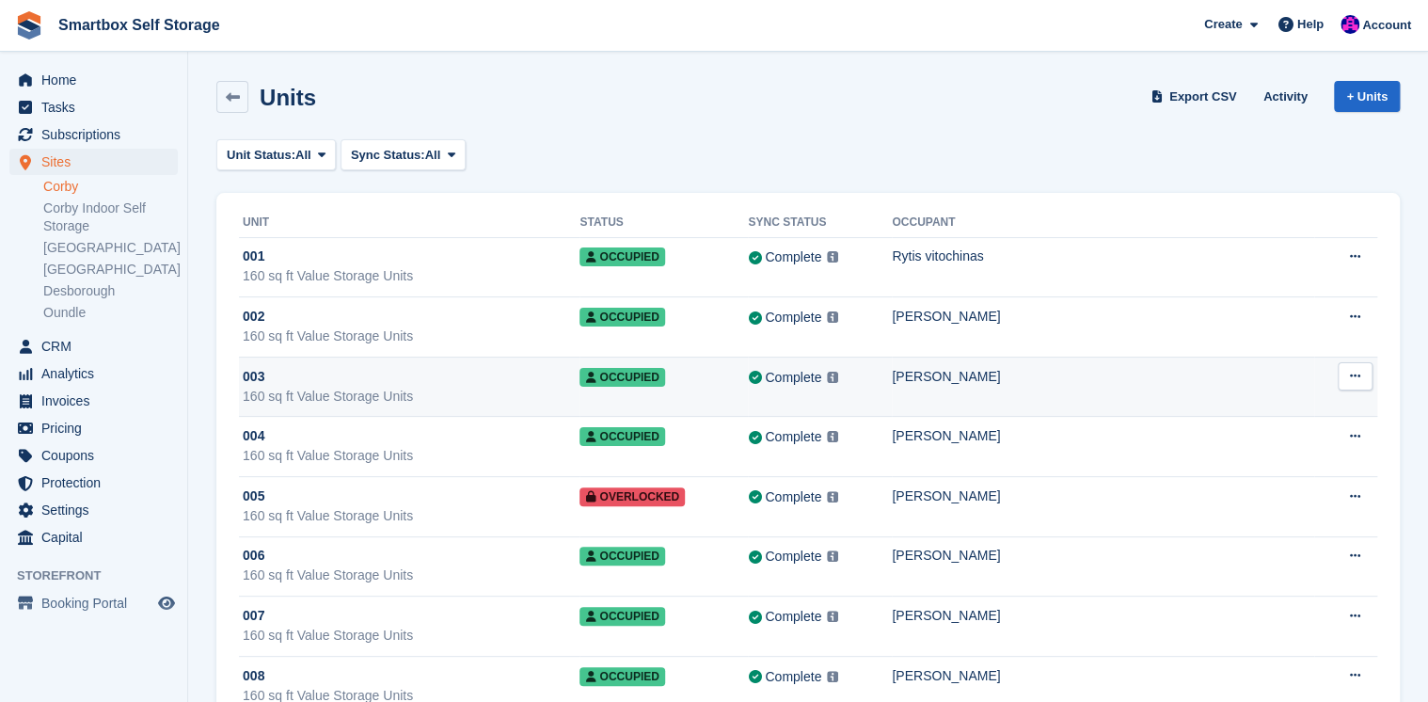
click at [312, 394] on div "160 sq ft Value Storage Units" at bounding box center [411, 397] width 337 height 20
